Goal: Task Accomplishment & Management: Manage account settings

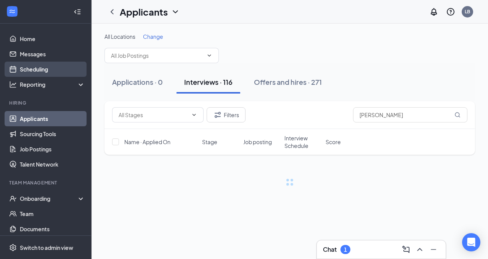
click at [24, 69] on link "Scheduling" at bounding box center [52, 69] width 65 height 15
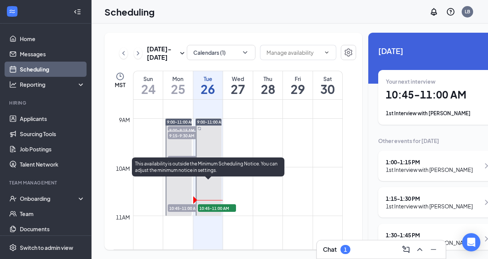
scroll to position [424, 0]
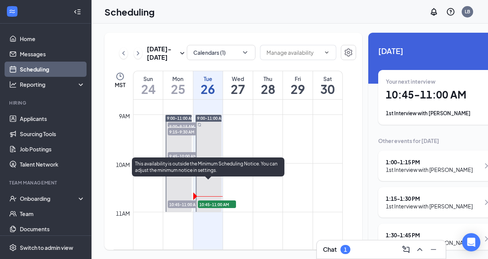
click at [209, 208] on span "10:45-11:00 AM" at bounding box center [217, 205] width 38 height 8
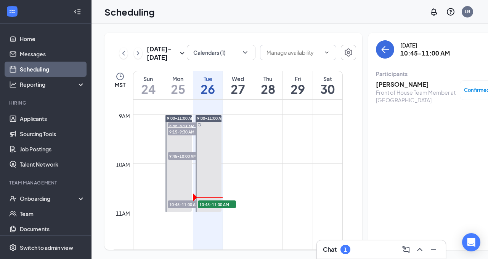
click at [380, 86] on h3 "[PERSON_NAME]" at bounding box center [416, 84] width 80 height 8
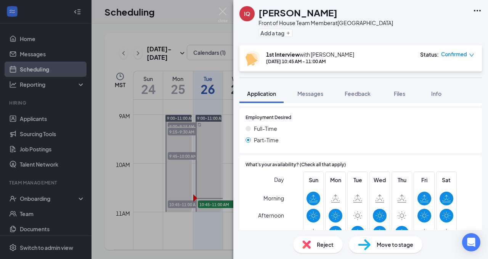
scroll to position [560, 0]
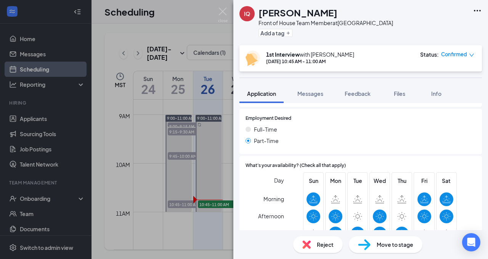
drag, startPoint x: 328, startPoint y: 145, endPoint x: 324, endPoint y: 146, distance: 4.6
click at [326, 145] on div "Employment Desired Full-Time Part-Time" at bounding box center [360, 131] width 242 height 45
click at [328, 140] on div "Full-Time Part-Time" at bounding box center [360, 136] width 230 height 23
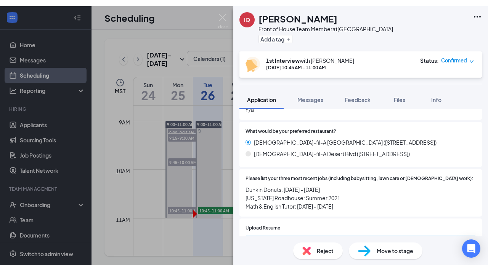
scroll to position [0, 0]
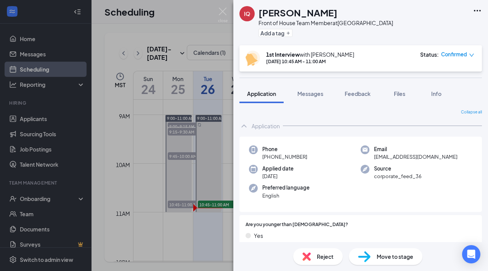
click at [387, 257] on span "Move to stage" at bounding box center [394, 257] width 37 height 8
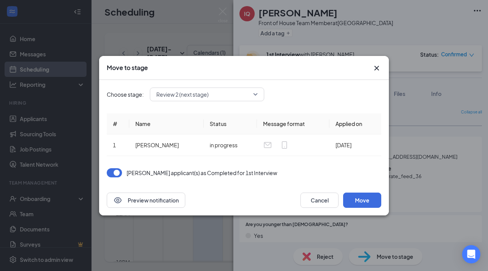
click at [257, 95] on span "Review 2 (next stage)" at bounding box center [206, 94] width 101 height 11
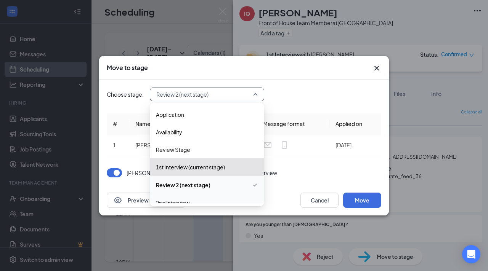
click at [181, 202] on span "2nd Interview" at bounding box center [173, 203] width 34 height 8
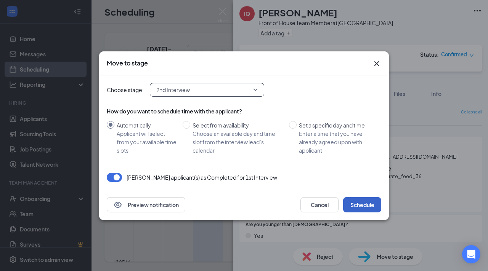
click at [366, 204] on button "Schedule" at bounding box center [362, 204] width 38 height 15
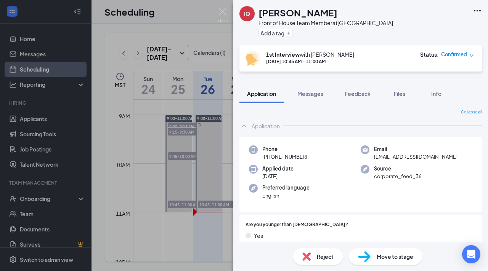
click at [221, 85] on div "IQ isabel quinones Front of House Team Member at Mesa Street & Remcon Circle Ad…" at bounding box center [244, 135] width 488 height 271
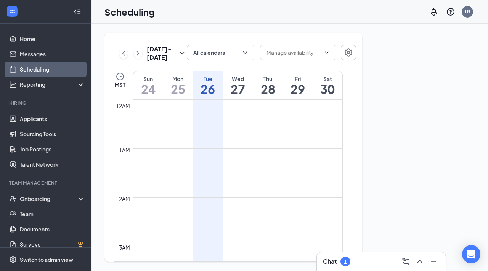
scroll to position [374, 0]
